Goal: Transaction & Acquisition: Book appointment/travel/reservation

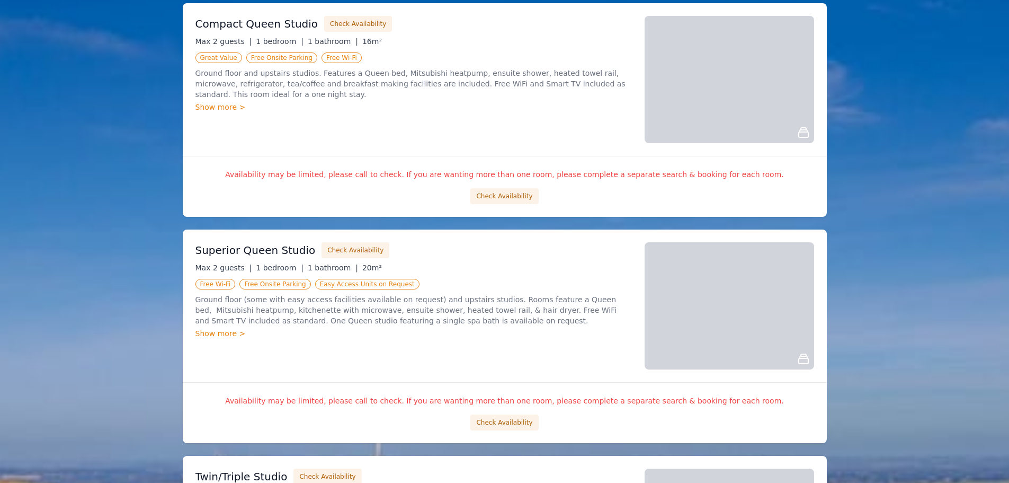
scroll to position [265, 0]
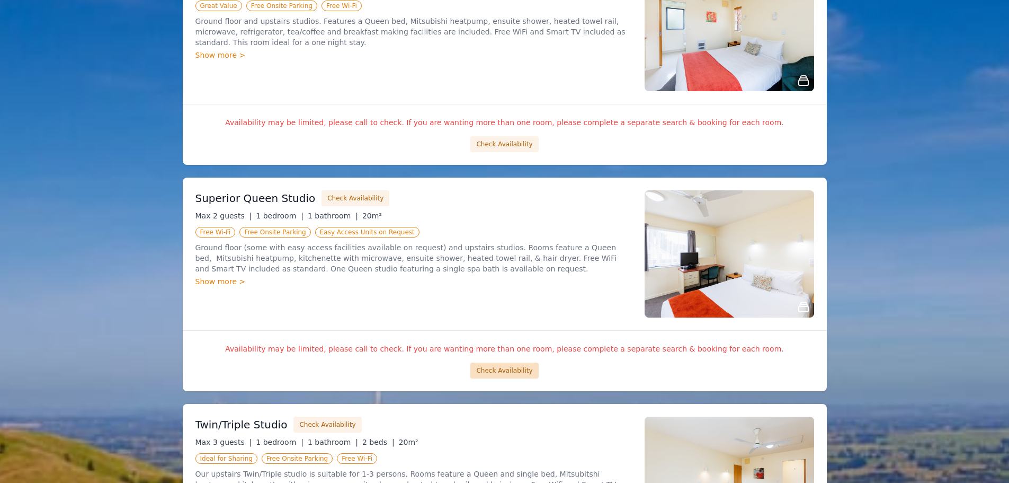
click at [499, 371] on button "Check Availability" at bounding box center [504, 370] width 68 height 16
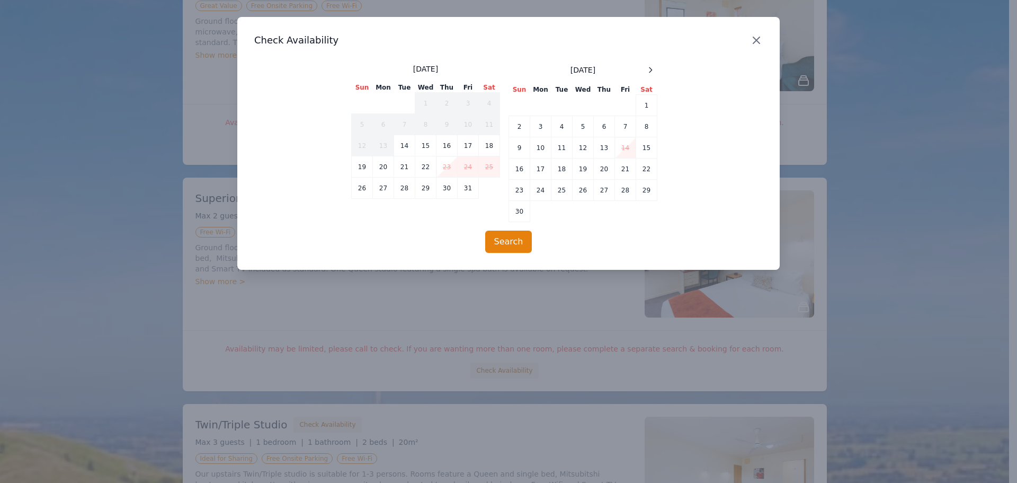
click at [759, 43] on icon "button" at bounding box center [756, 40] width 13 height 13
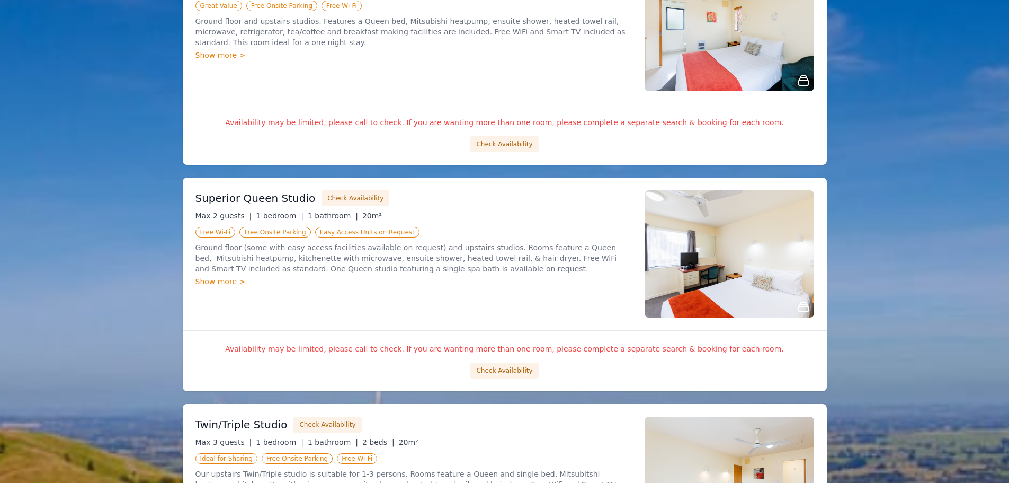
scroll to position [0, 0]
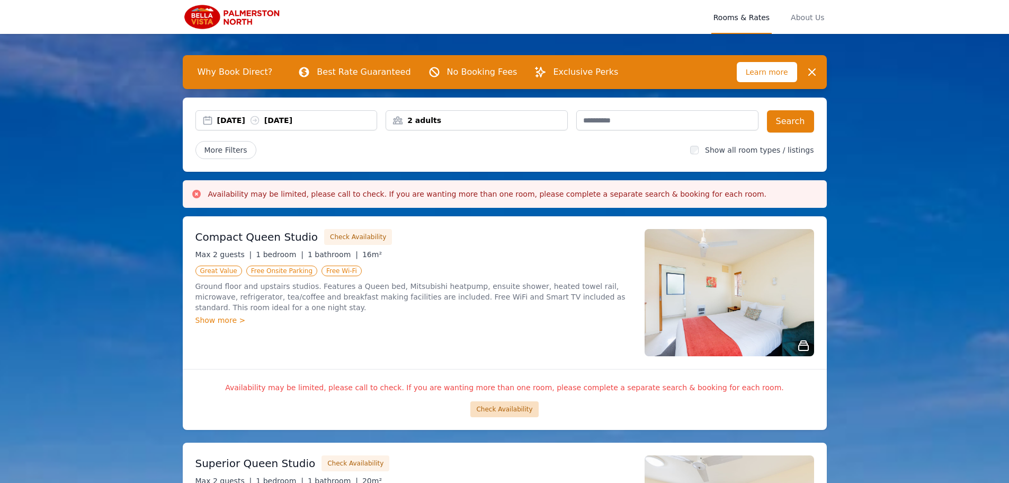
click at [497, 408] on button "Check Availability" at bounding box center [504, 409] width 68 height 16
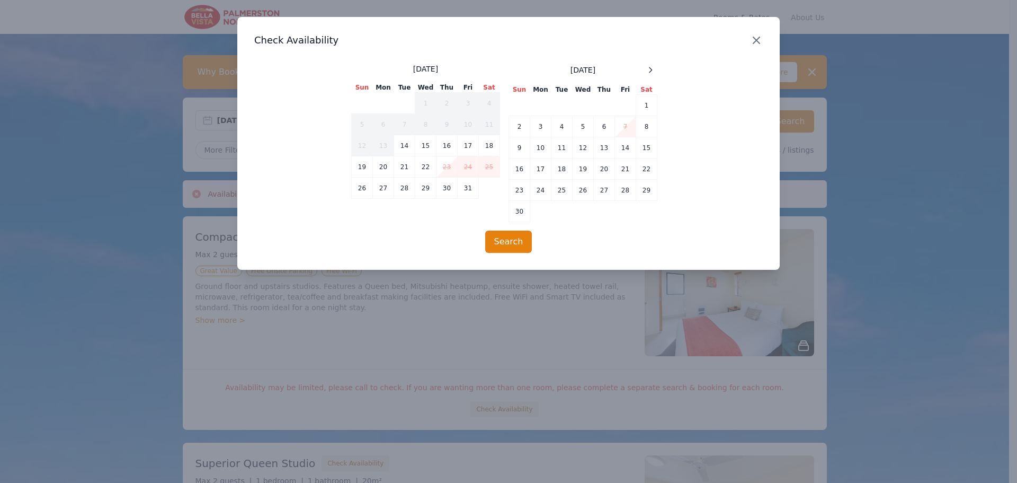
click at [762, 42] on icon "button" at bounding box center [756, 40] width 13 height 13
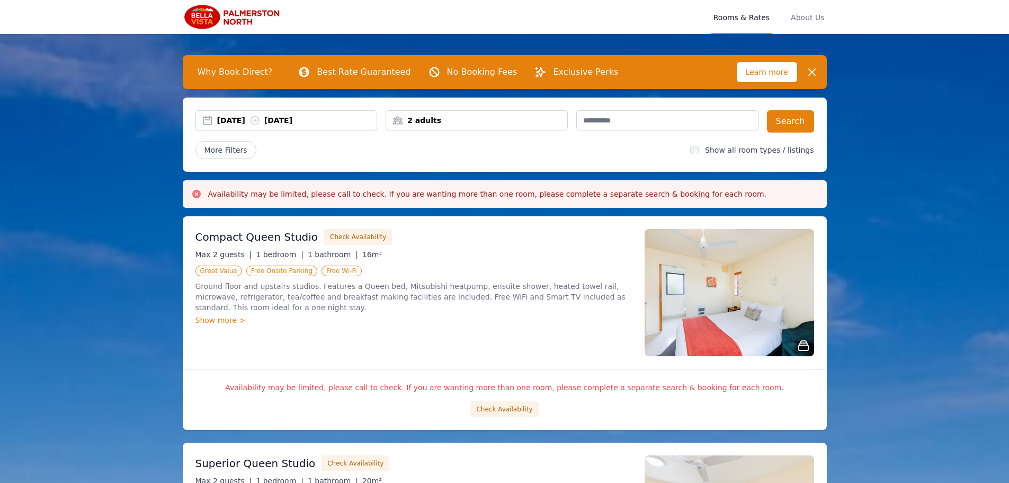
click at [233, 118] on div "[DATE] [DATE]" at bounding box center [297, 120] width 160 height 11
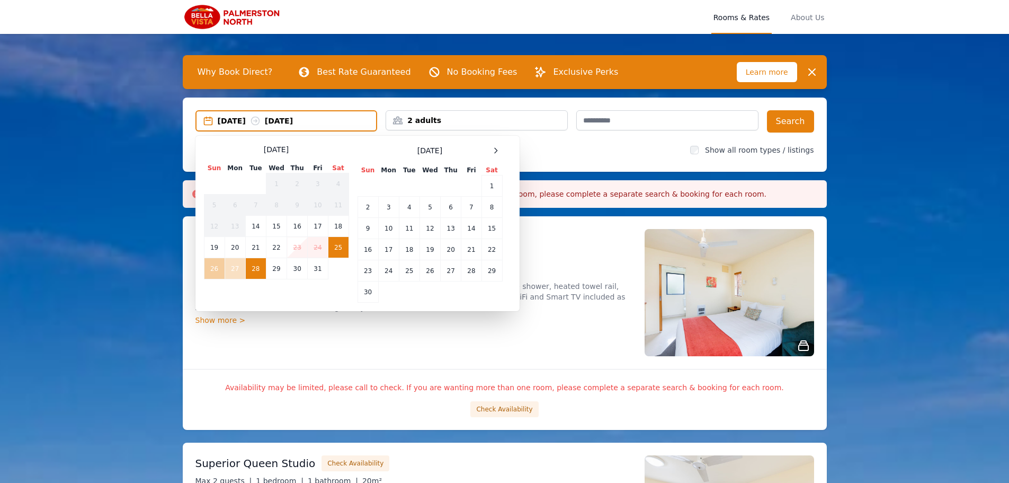
click at [215, 266] on td "26" at bounding box center [214, 268] width 21 height 21
click at [801, 123] on button "Search" at bounding box center [790, 121] width 47 height 22
